Goal: Register for event/course

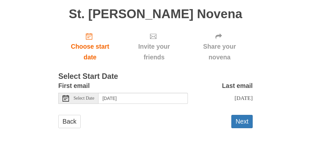
scroll to position [196, 0]
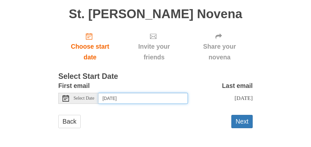
click at [157, 93] on input "[DATE]" at bounding box center [144, 98] width 90 height 11
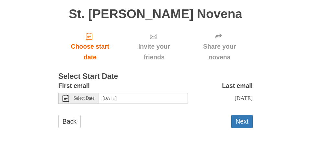
scroll to position [199, 0]
click at [237, 115] on button "Next" at bounding box center [242, 121] width 21 height 13
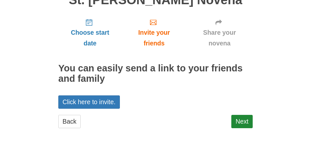
scroll to position [150, 0]
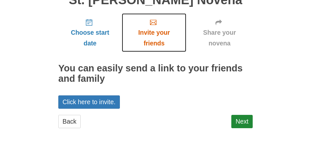
click at [157, 48] on span "Invite your friends" at bounding box center [154, 37] width 52 height 21
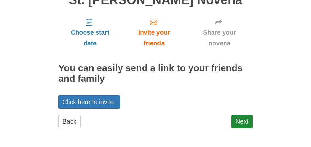
scroll to position [210, 0]
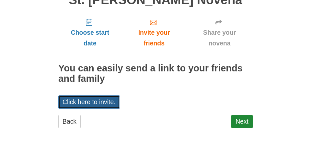
click at [115, 95] on link "Click here to invite." at bounding box center [89, 101] width 62 height 13
